Goal: Information Seeking & Learning: Learn about a topic

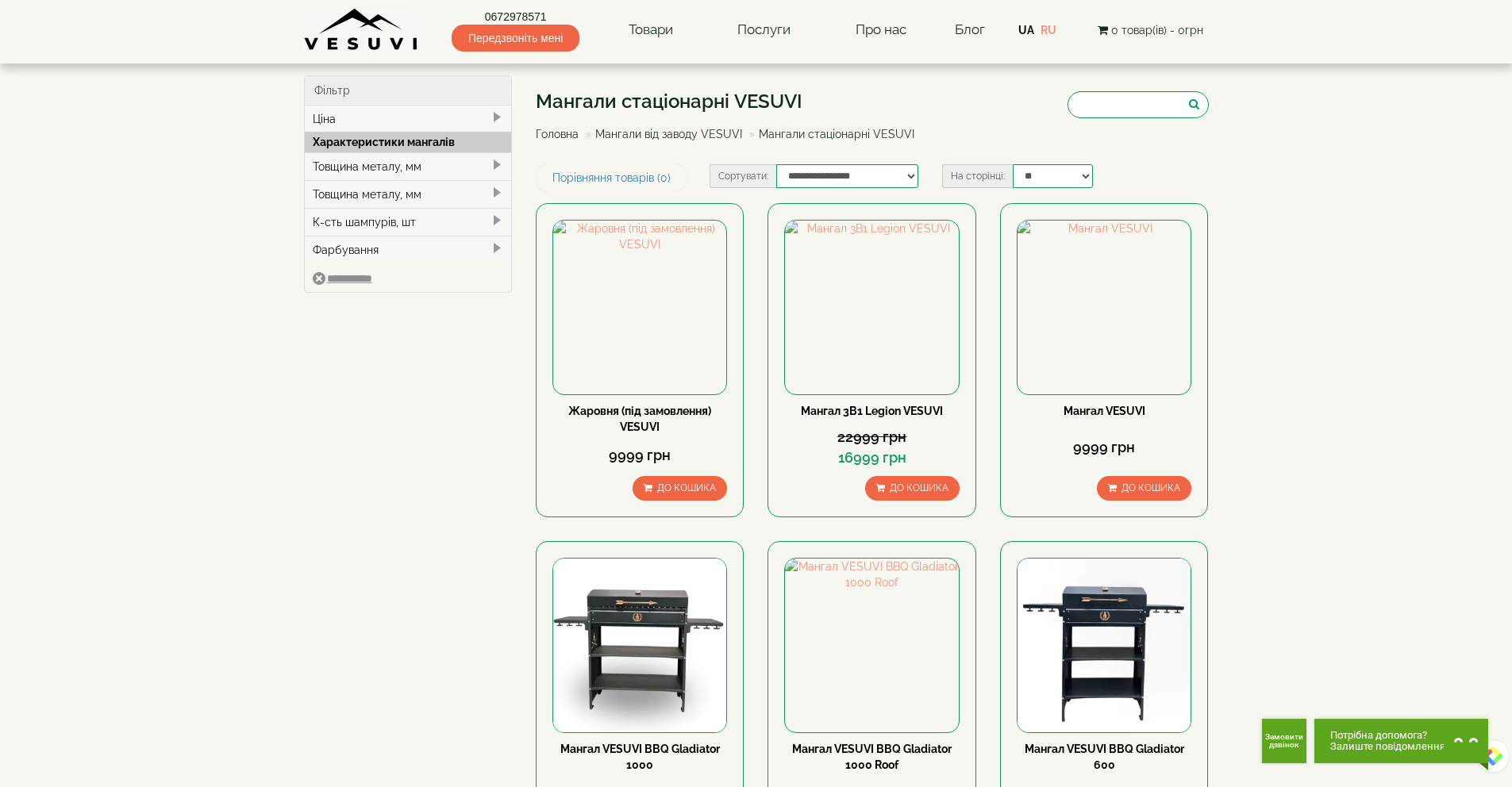
click at [354, 43] on img at bounding box center [361, 29] width 115 height 43
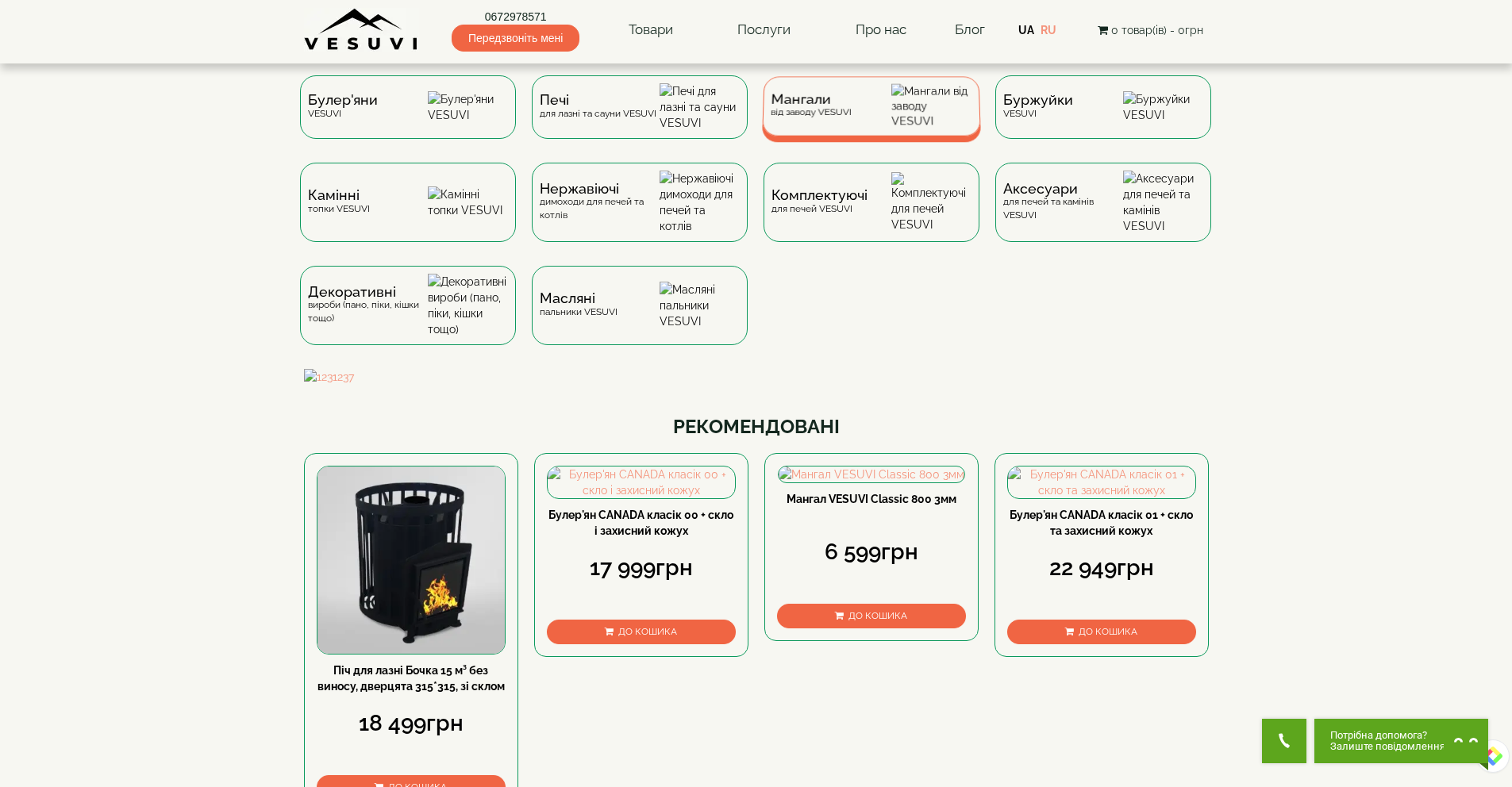
click at [830, 105] on span "Мангали" at bounding box center [811, 100] width 81 height 12
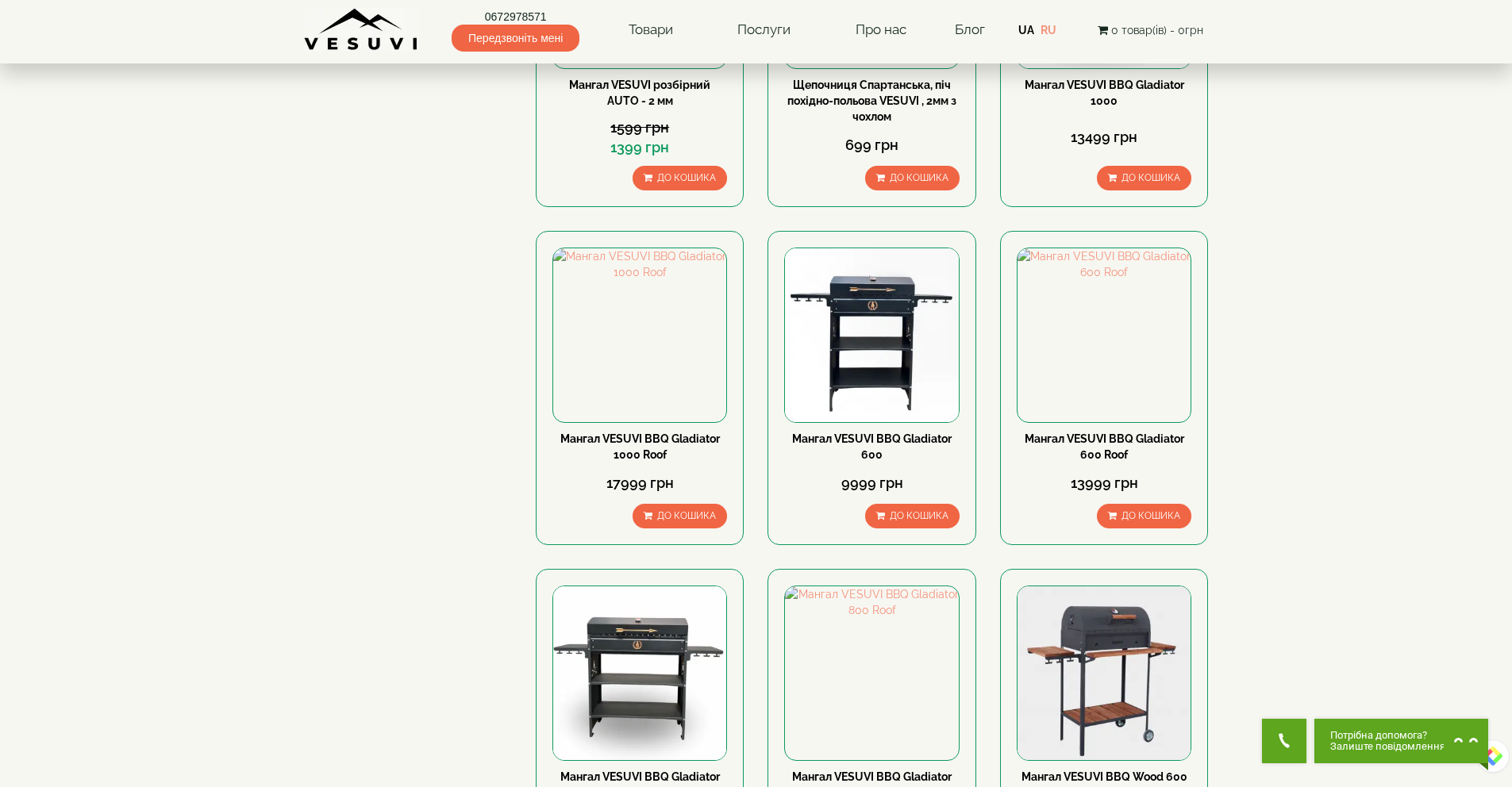
scroll to position [1883, 0]
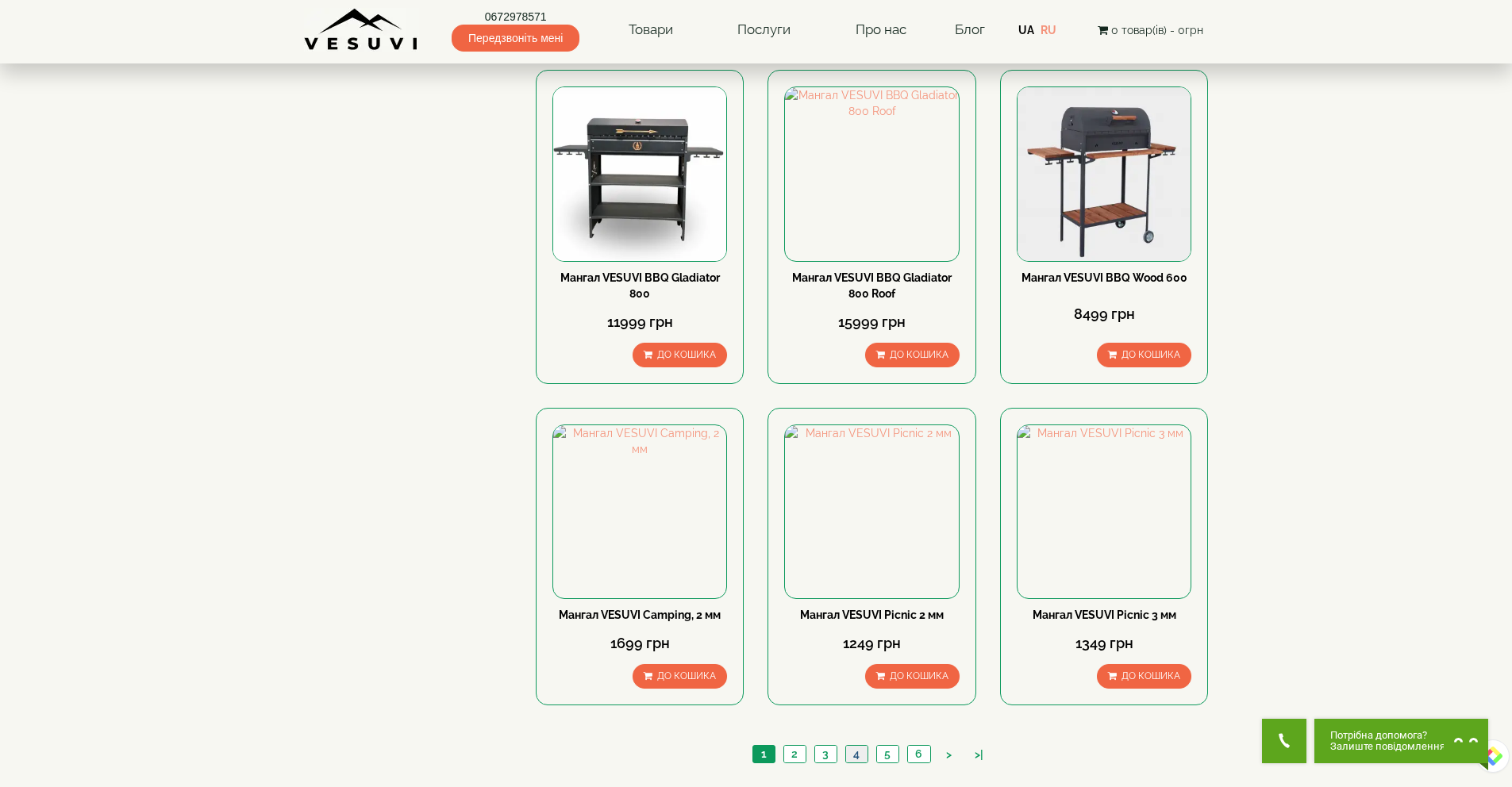
click at [855, 746] on link "4" at bounding box center [856, 754] width 23 height 17
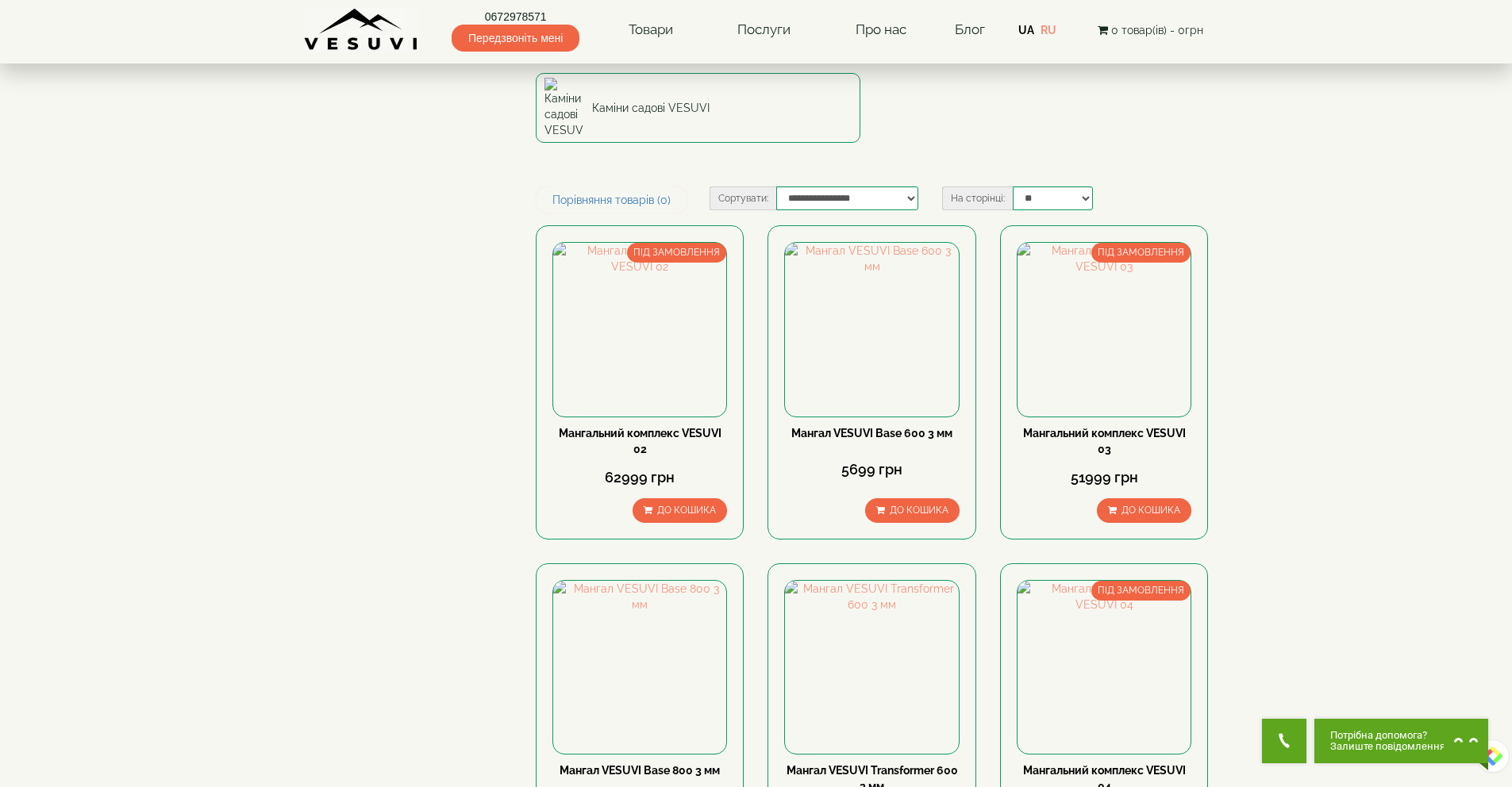
scroll to position [807, 0]
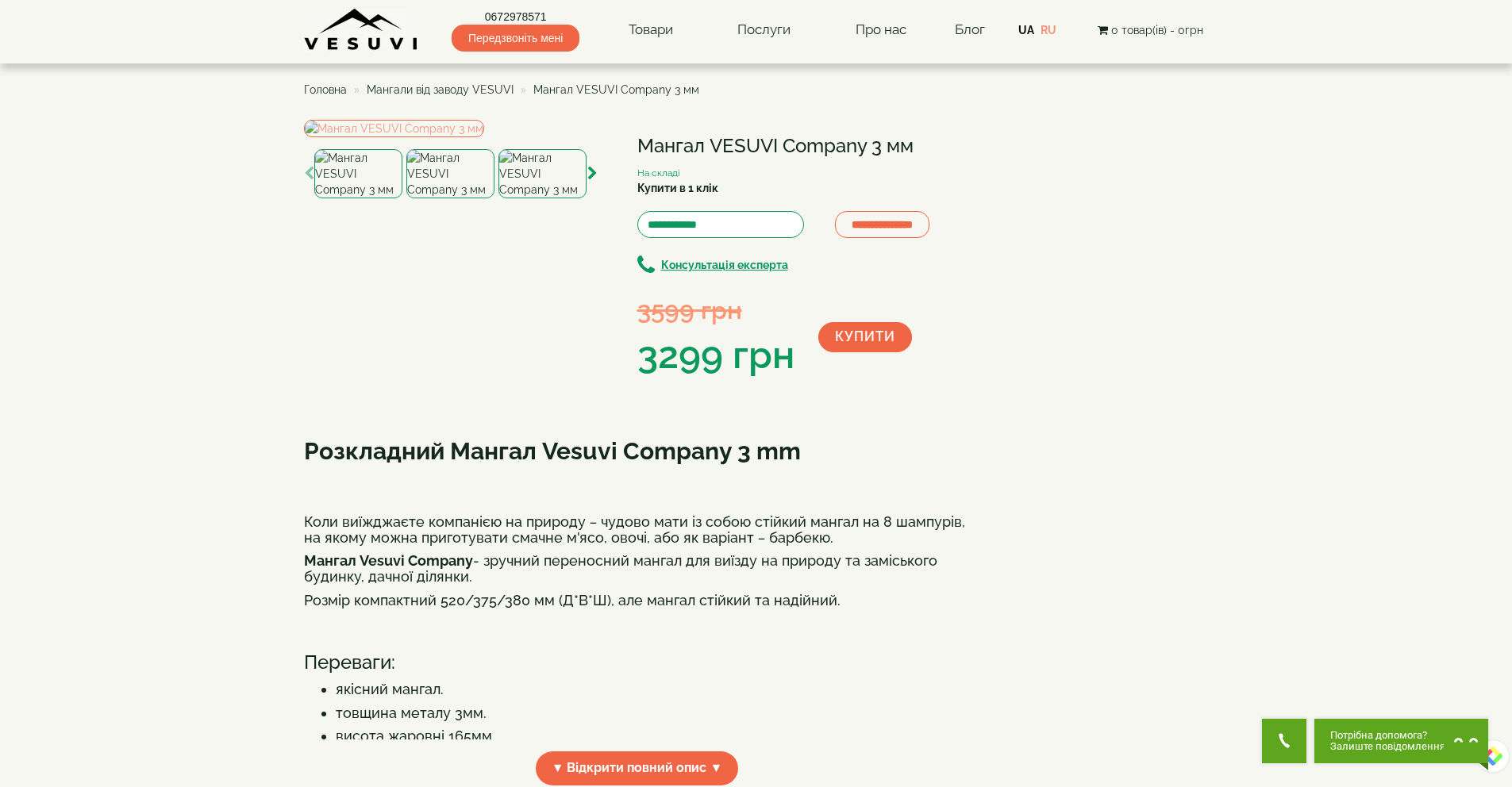
click at [475, 198] on img at bounding box center [450, 174] width 88 height 49
click at [538, 198] on img at bounding box center [542, 174] width 88 height 49
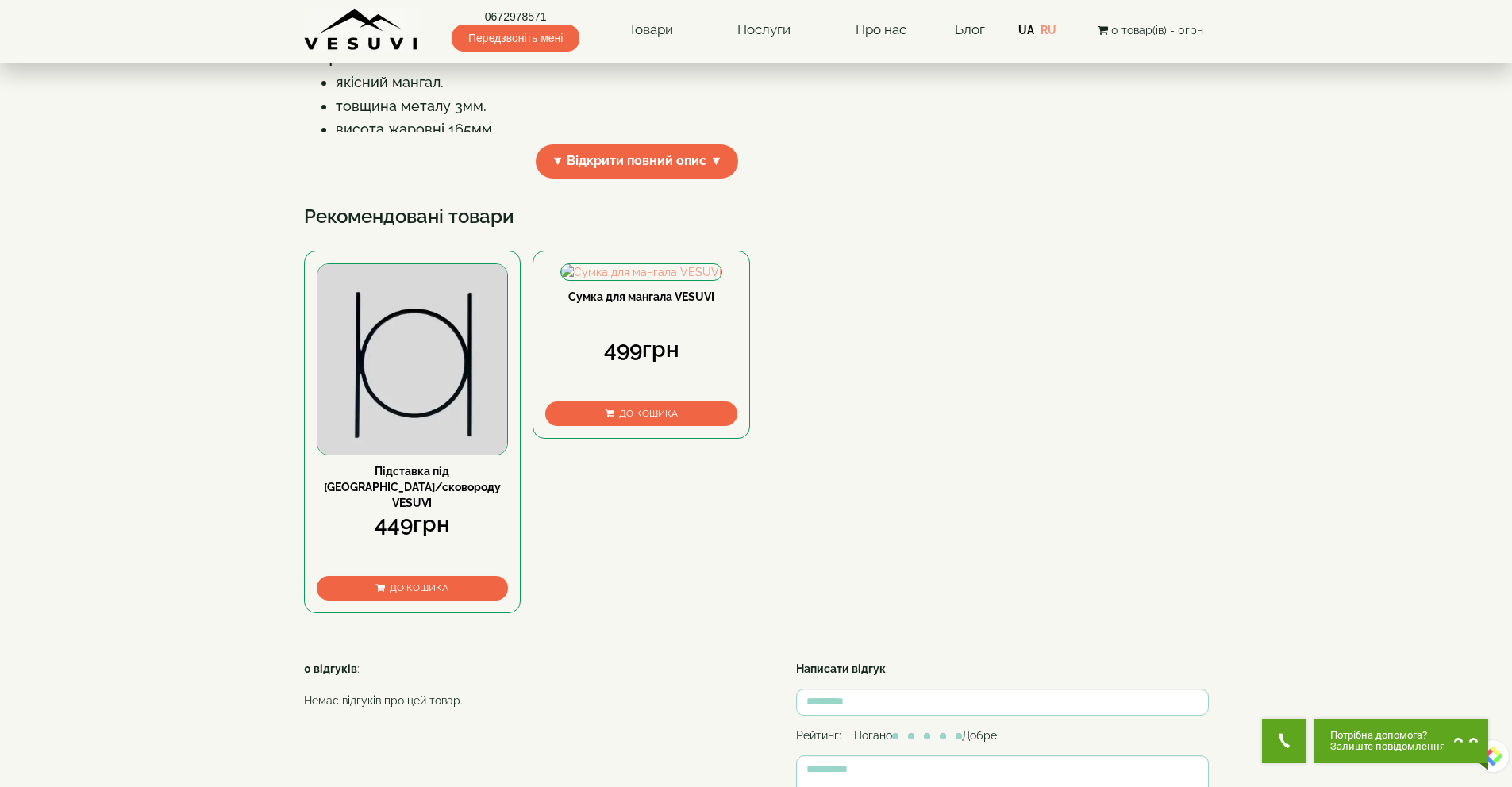
scroll to position [810, 0]
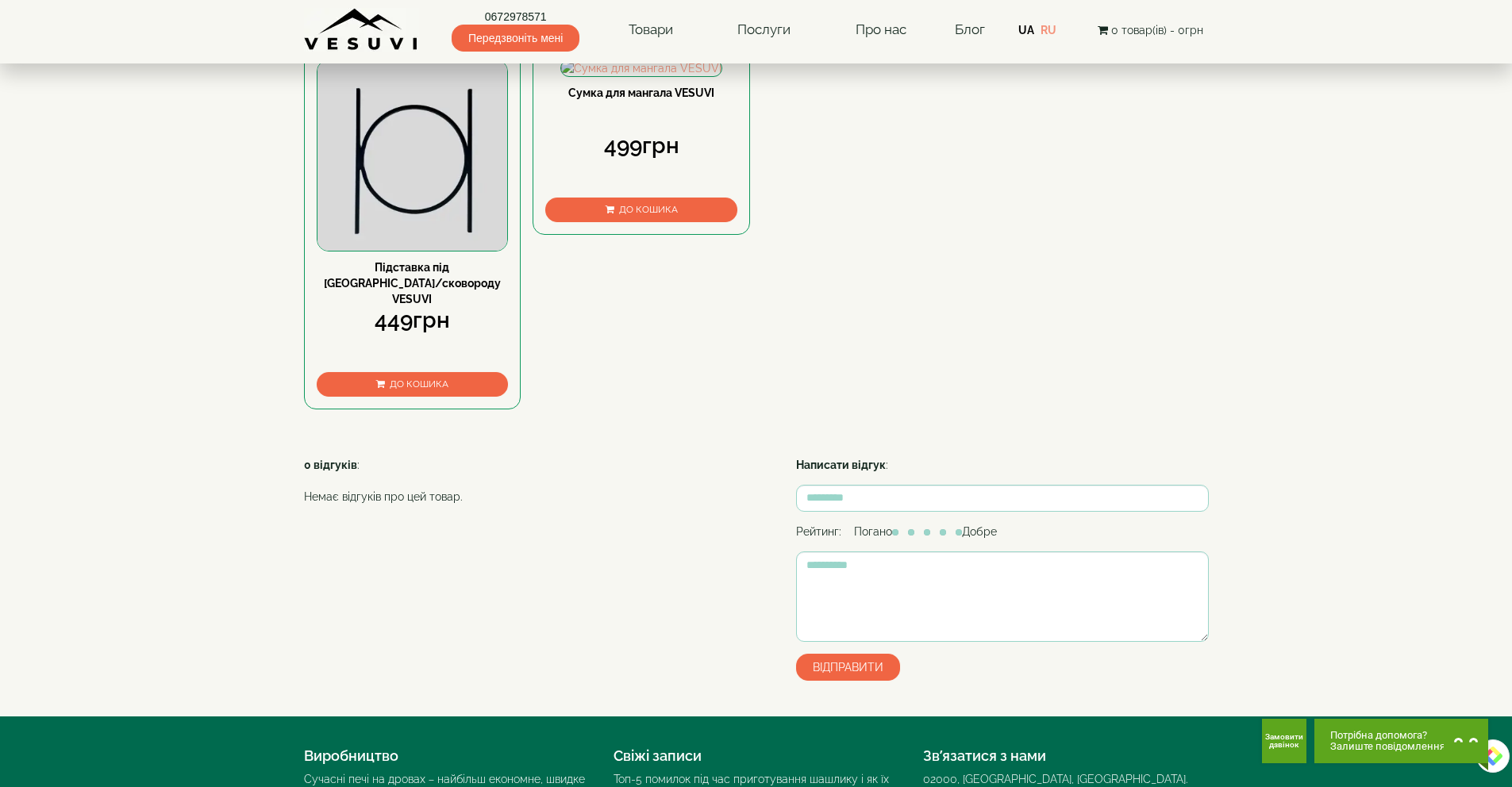
click at [425, 251] on img at bounding box center [413, 155] width 191 height 191
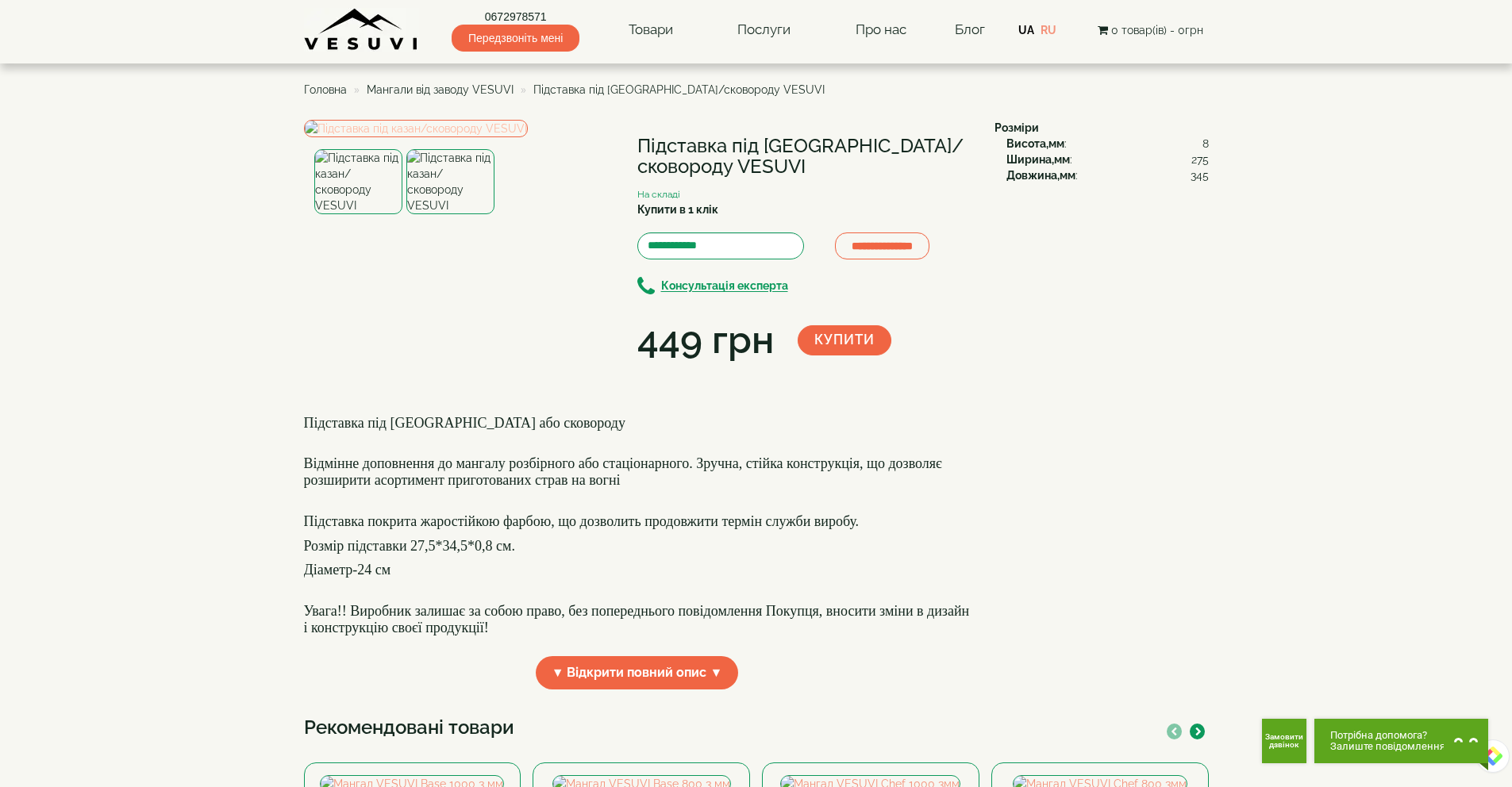
click at [487, 137] on img at bounding box center [415, 129] width 224 height 18
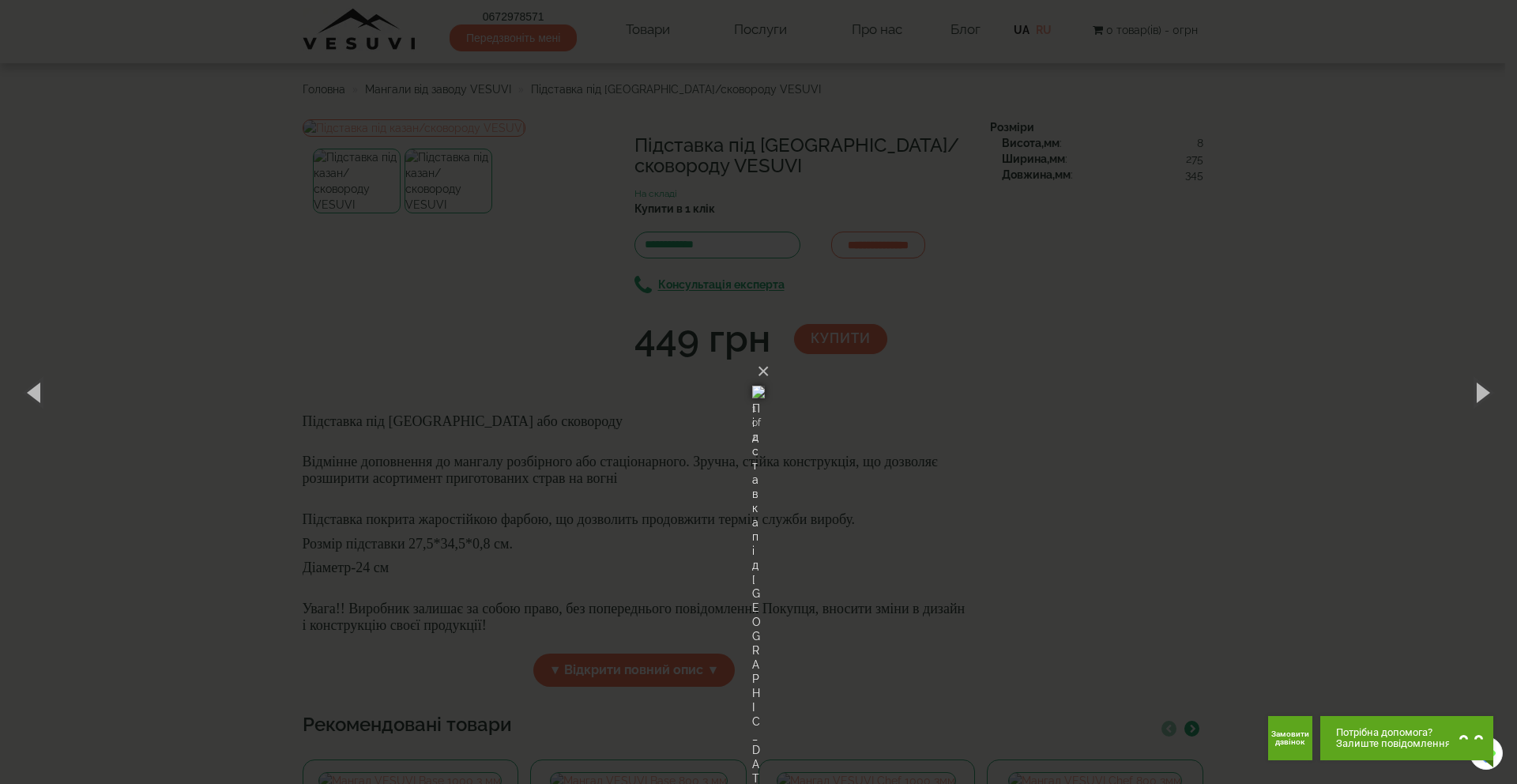
click at [1191, 388] on div "× Підставка під [GEOGRAPHIC_DATA]/сковороду VESUVI 1 of 2 Loading..." at bounding box center [758, 392] width 1517 height 784
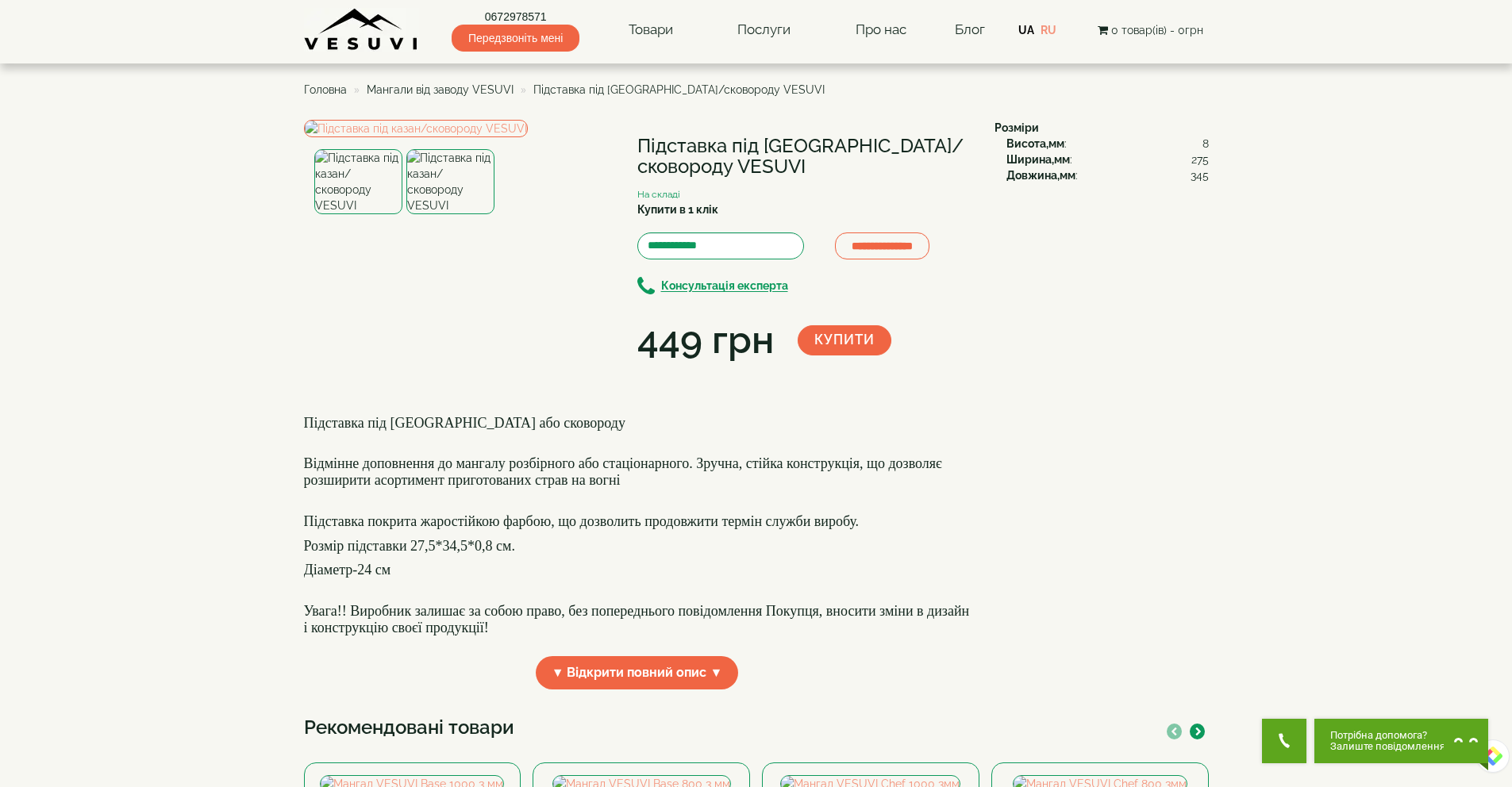
click at [437, 214] on img at bounding box center [450, 181] width 88 height 65
click at [1043, 416] on div "**********" at bounding box center [756, 410] width 905 height 581
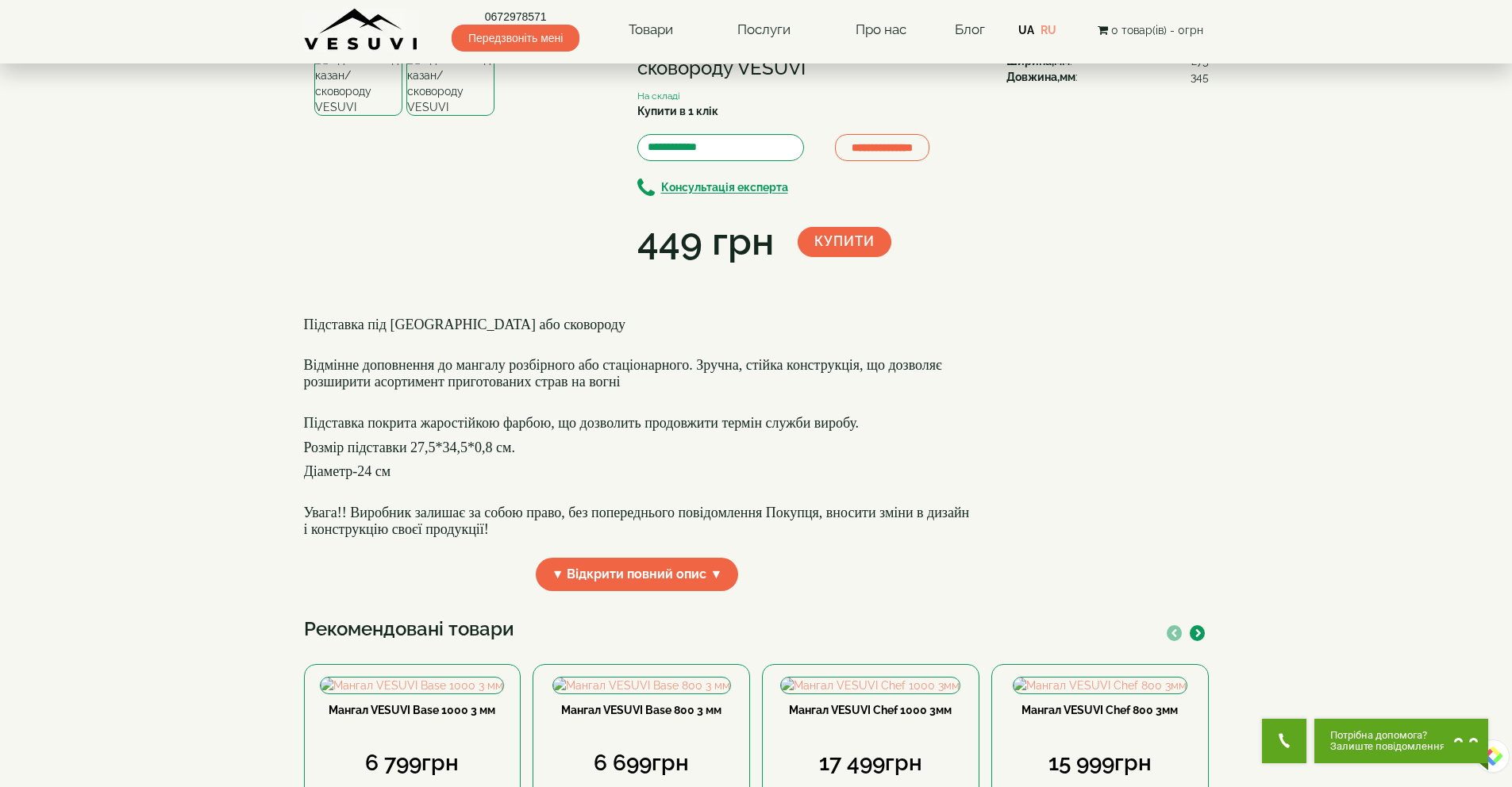
scroll to position [218, 0]
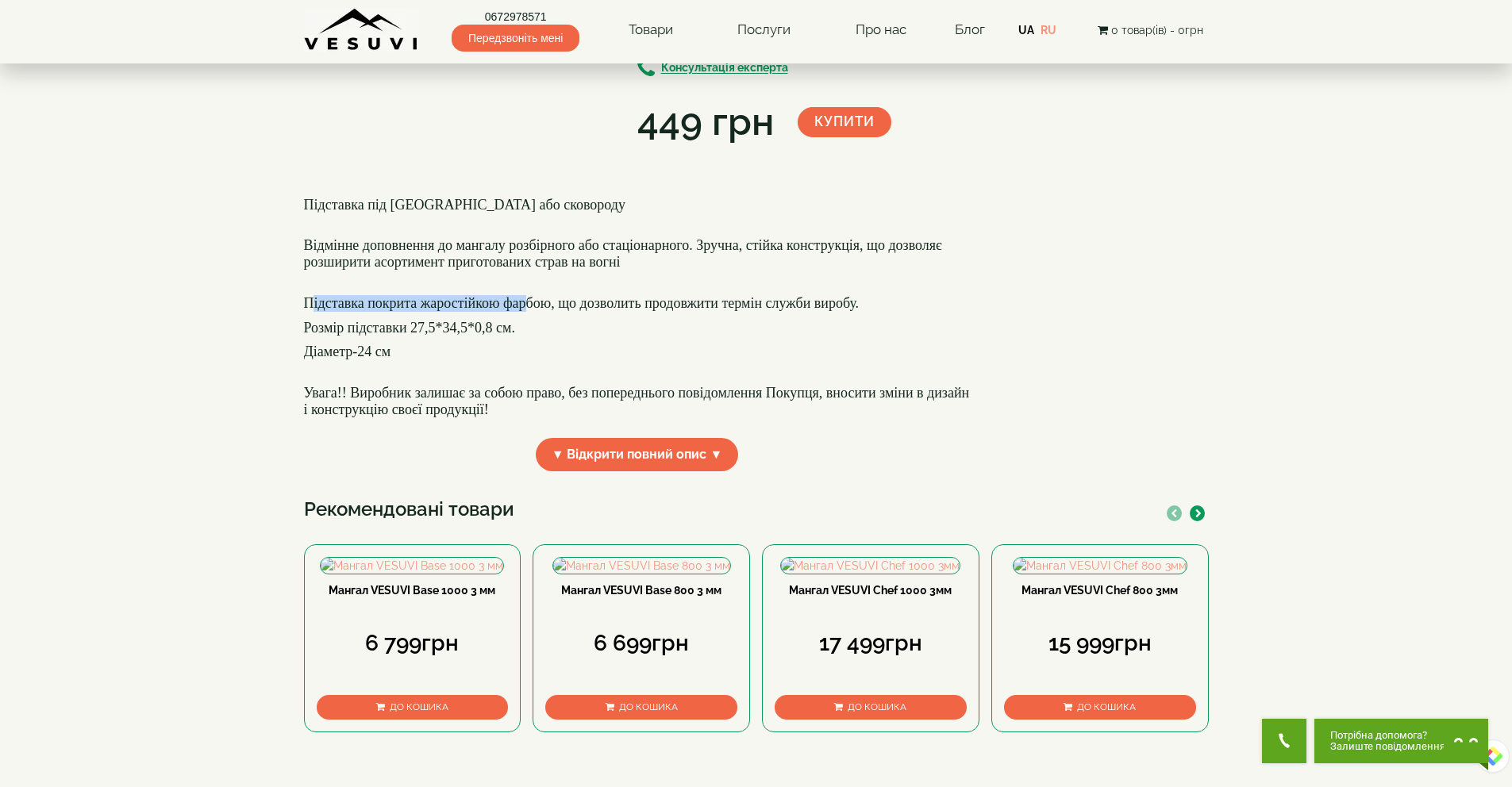
drag, startPoint x: 319, startPoint y: 443, endPoint x: 522, endPoint y: 443, distance: 203.0
click at [522, 311] on font "Підставка покрита жаростійкою фарбою, що дозволить продовжити термін служби вир…" at bounding box center [581, 302] width 555 height 16
